Goal: Transaction & Acquisition: Book appointment/travel/reservation

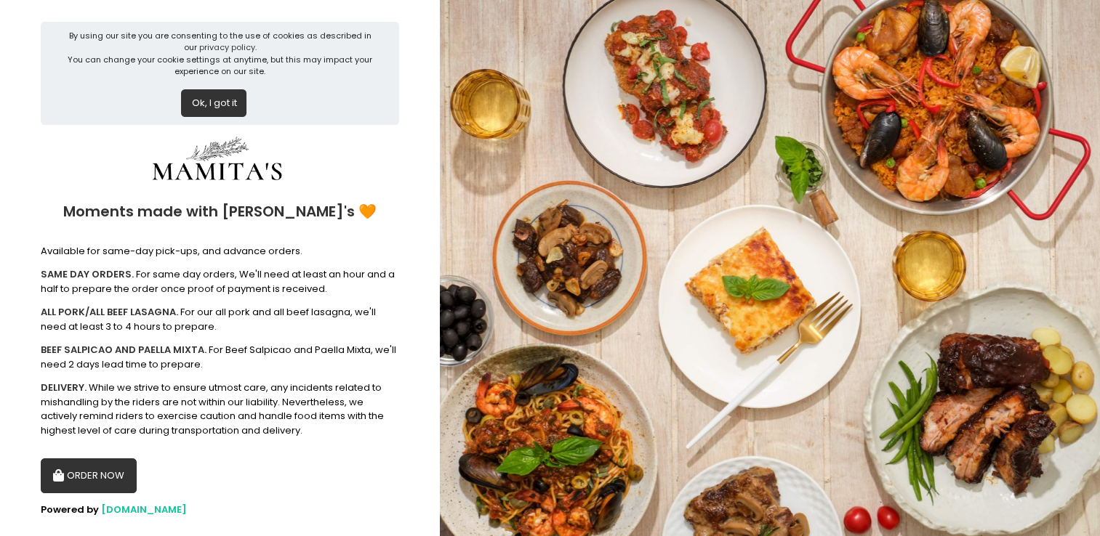
click at [218, 100] on button "Ok, I got it" at bounding box center [213, 103] width 65 height 28
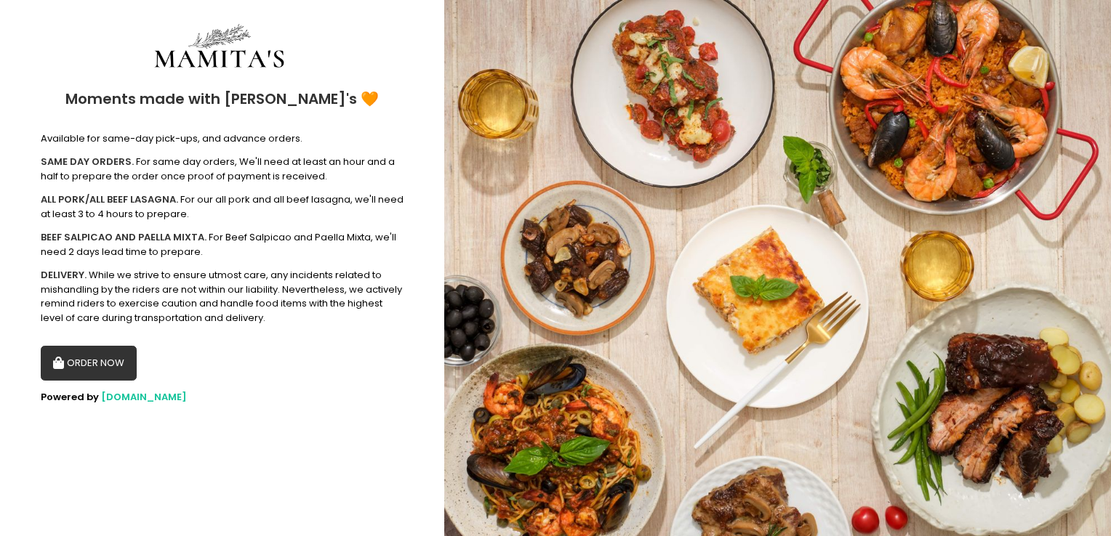
click at [115, 359] on button "ORDER NOW" at bounding box center [89, 363] width 96 height 35
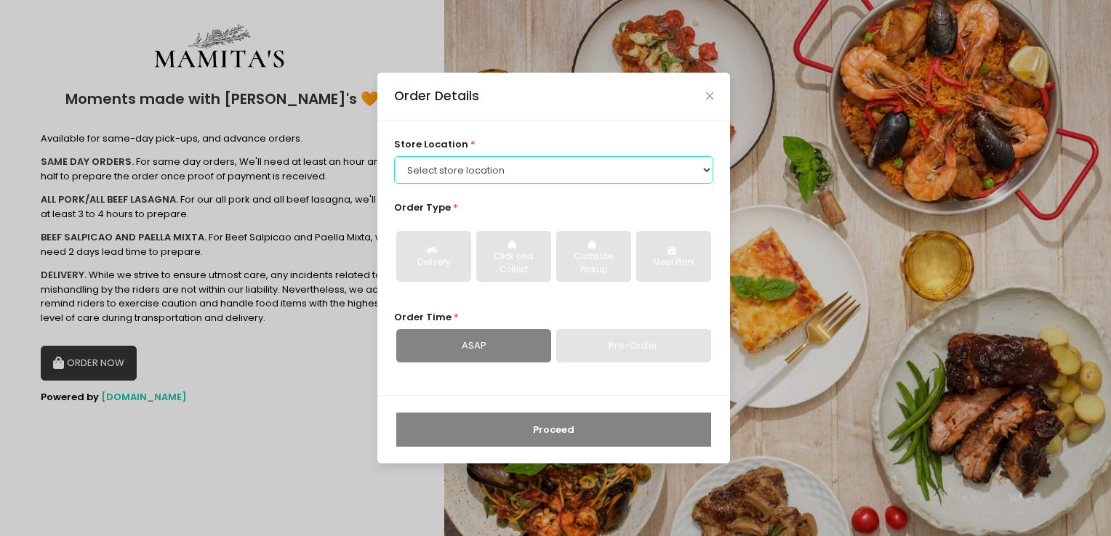
click at [532, 173] on select "Select store location Mamitas PH - [GEOGRAPHIC_DATA] Mamitas PH - [GEOGRAPHIC_D…" at bounding box center [554, 170] width 320 height 28
select select "65ad40693dc37ee8b8129aca"
click at [394, 156] on select "Select store location Mamitas PH - [GEOGRAPHIC_DATA] Mamitas PH - [GEOGRAPHIC_D…" at bounding box center [554, 170] width 320 height 28
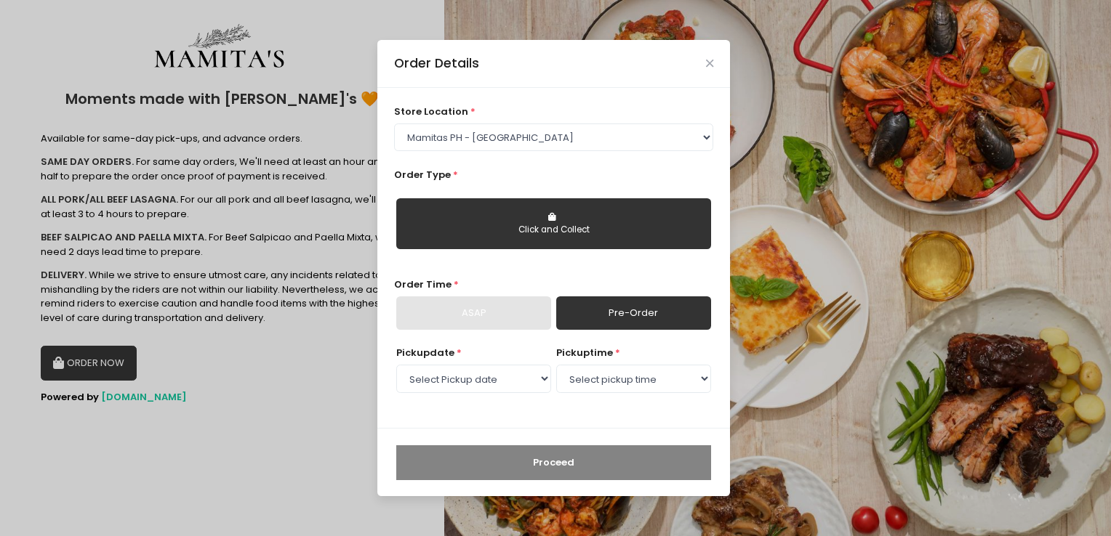
click at [523, 216] on button "Click and Collect" at bounding box center [553, 223] width 315 height 51
click at [545, 230] on div "Click and Collect" at bounding box center [553, 230] width 294 height 13
click at [618, 318] on link "Pre-Order" at bounding box center [633, 313] width 155 height 33
click at [548, 376] on select "Select Pickup date [DATE] [DATE] [DATE] [DATE] [DATE] [DATE] [DATE] [DATE] [DAT…" at bounding box center [473, 379] width 155 height 28
select select "[DATE]"
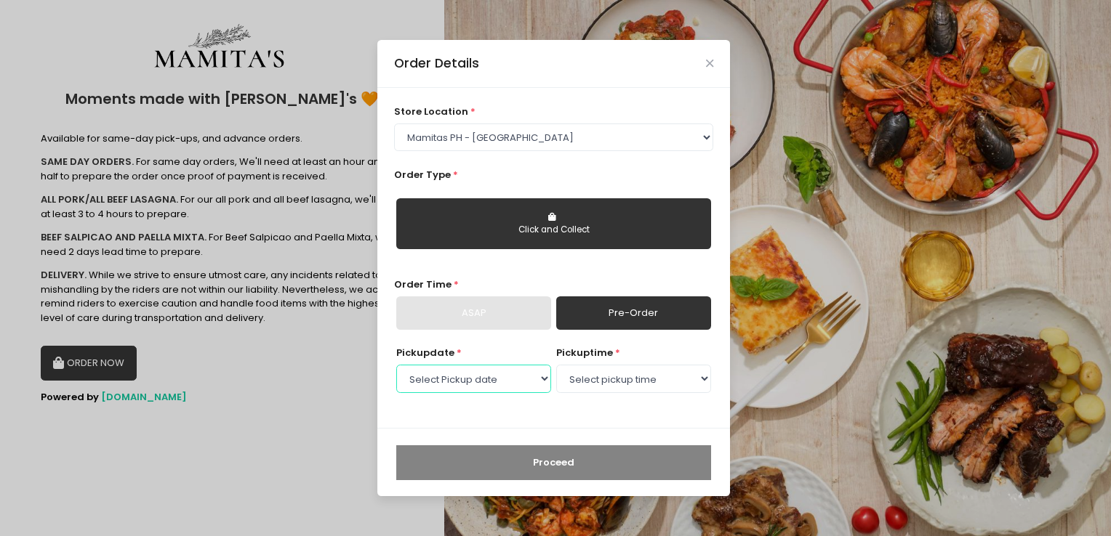
click at [396, 365] on select "Select Pickup date [DATE] [DATE] [DATE] [DATE] [DATE] [DATE] [DATE] [DATE] [DAT…" at bounding box center [473, 379] width 155 height 28
click at [605, 384] on select "Select pickup time 09:00 AM - 09:30 AM 09:30 AM - 10:00 AM 10:00 AM - 10:30 AM …" at bounding box center [633, 379] width 155 height 28
select select "09:00"
click at [556, 365] on select "Select pickup time 09:00 AM - 09:30 AM 09:30 AM - 10:00 AM 10:00 AM - 10:30 AM …" at bounding box center [633, 379] width 155 height 28
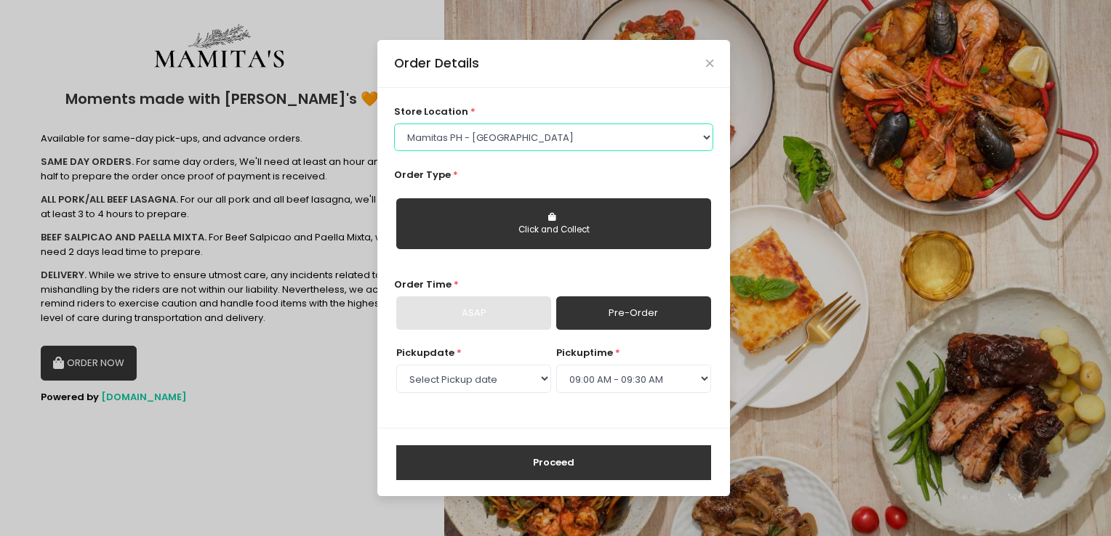
click at [574, 132] on select "Select store location Mamitas PH - [GEOGRAPHIC_DATA] Mamitas PH - [GEOGRAPHIC_D…" at bounding box center [554, 138] width 320 height 28
select select "6602978951b8268a02d72b28"
click at [394, 124] on select "Select store location Mamitas PH - [GEOGRAPHIC_DATA] Mamitas PH - [GEOGRAPHIC_D…" at bounding box center [554, 138] width 320 height 28
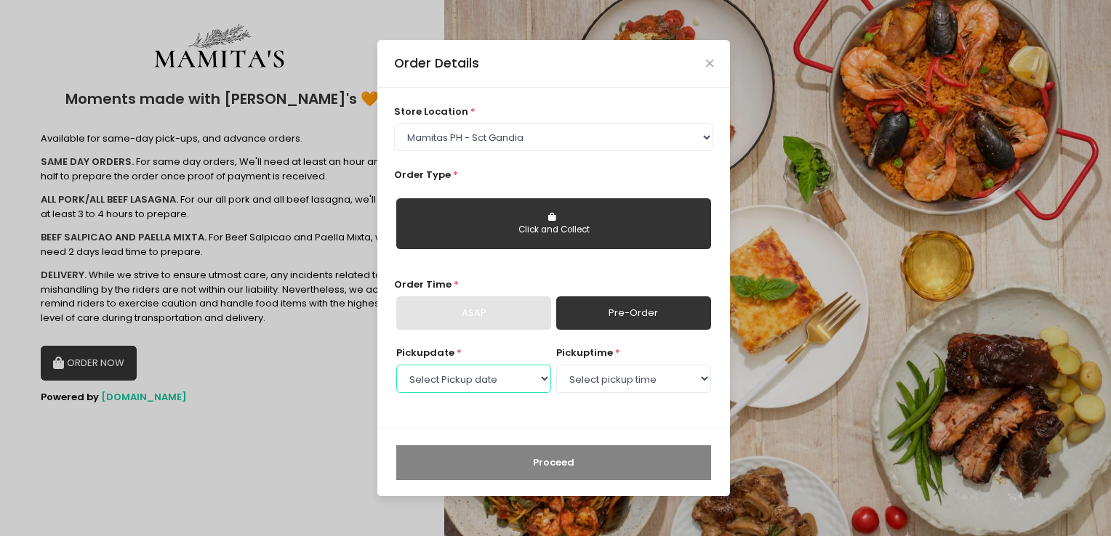
click at [485, 379] on select "Select Pickup date [DATE] [DATE] [DATE] [DATE] [DATE] [DATE] [DATE] [DATE] [DAT…" at bounding box center [473, 379] width 155 height 28
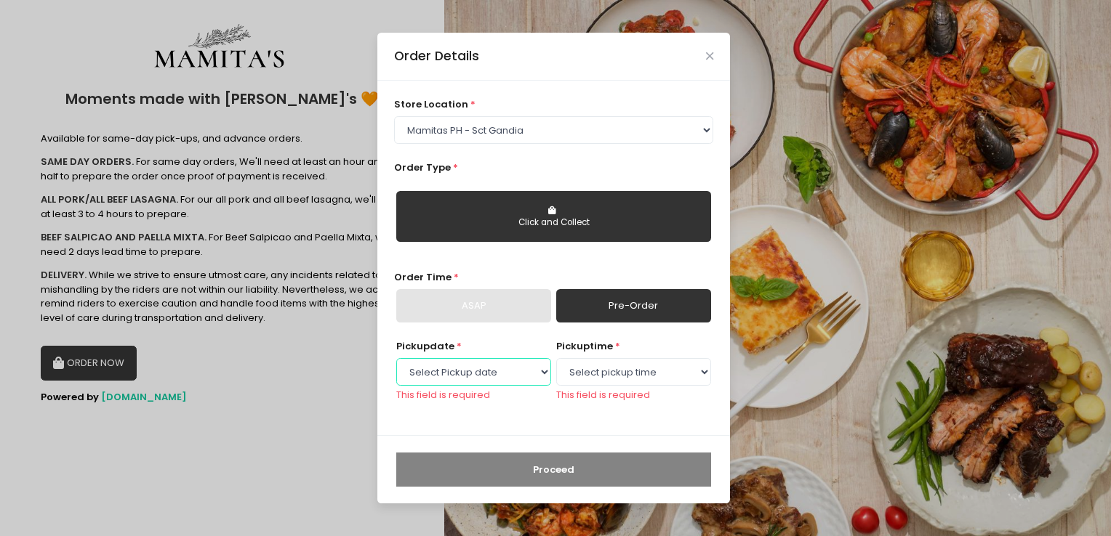
select select "[DATE]"
click at [396, 365] on select "Select Pickup date [DATE] [DATE] [DATE] [DATE] [DATE] [DATE] [DATE] [DATE] [DAT…" at bounding box center [473, 372] width 155 height 28
click at [596, 376] on select "Select pickup time 09:00 AM - 09:30 AM 09:30 AM - 10:00 AM 10:00 AM - 10:30 AM …" at bounding box center [633, 372] width 155 height 28
select select "09:30"
click at [556, 365] on select "Select pickup time 09:00 AM - 09:30 AM 09:30 AM - 10:00 AM 10:00 AM - 10:30 AM …" at bounding box center [633, 372] width 155 height 28
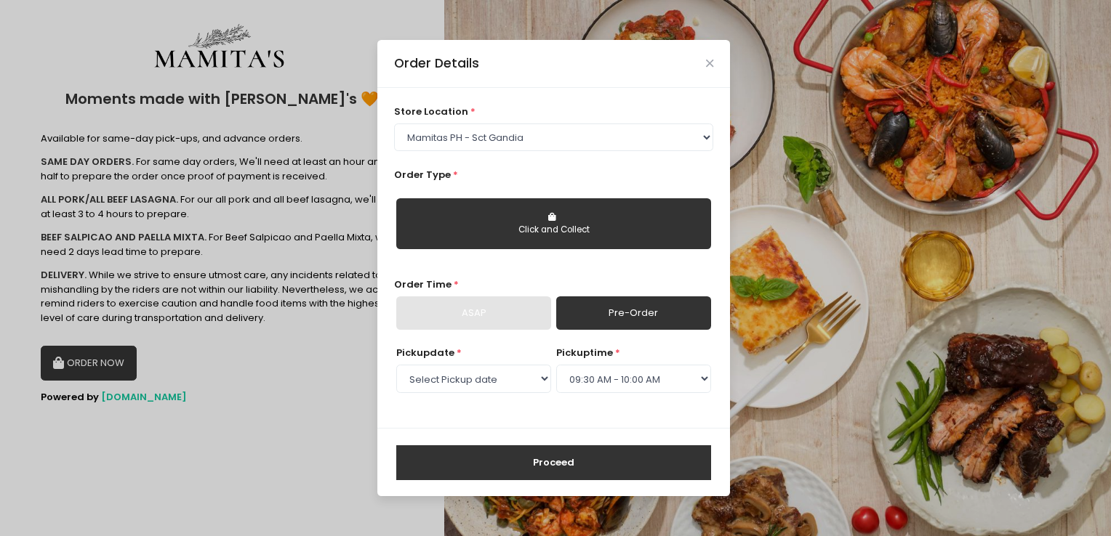
click at [618, 467] on button "Proceed" at bounding box center [553, 463] width 315 height 35
